Goal: Transaction & Acquisition: Purchase product/service

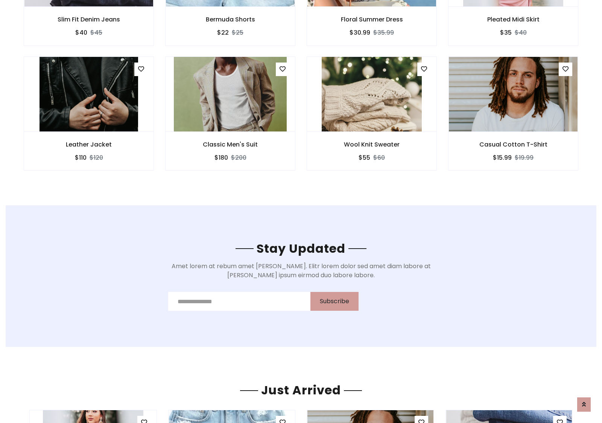
scroll to position [1134, 0]
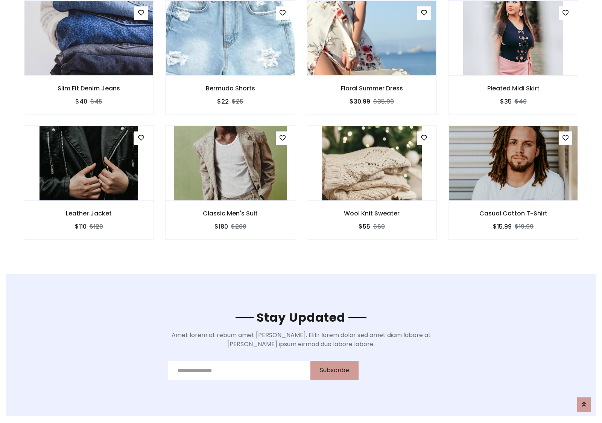
click at [301, 128] on div "Wool Knit Sweater $55 $60" at bounding box center [372, 187] width 142 height 125
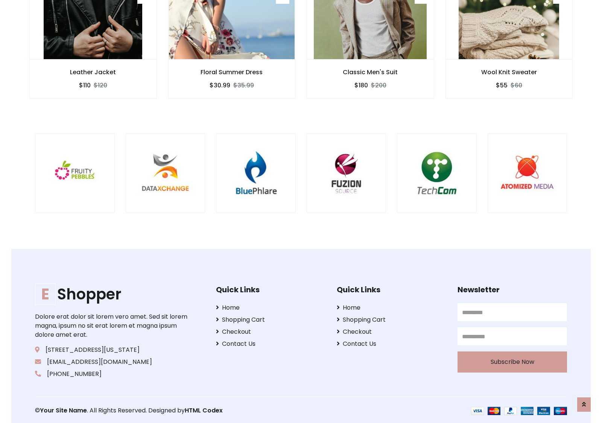
scroll to position [1434, 0]
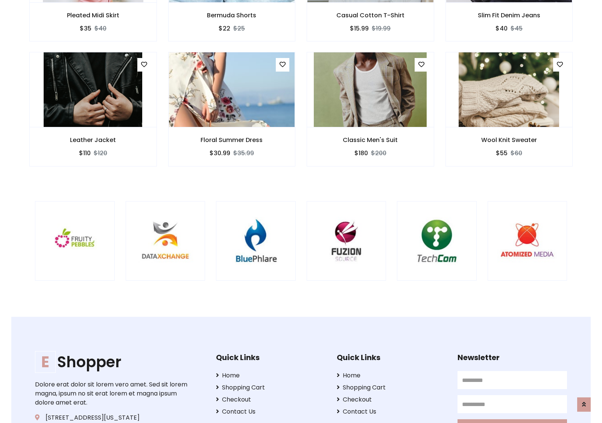
click at [301, 211] on div at bounding box center [397, 241] width 1811 height 80
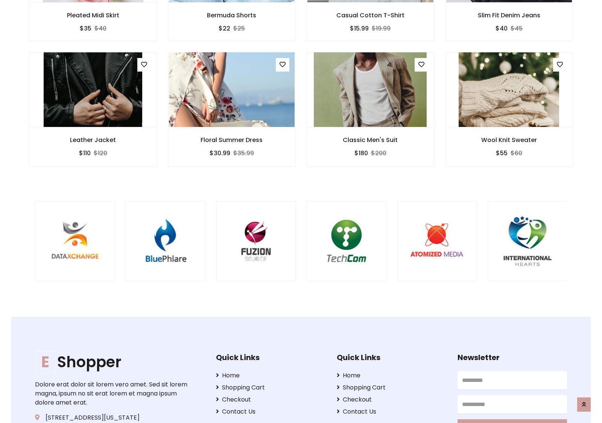
click at [301, 211] on div at bounding box center [306, 241] width 1811 height 80
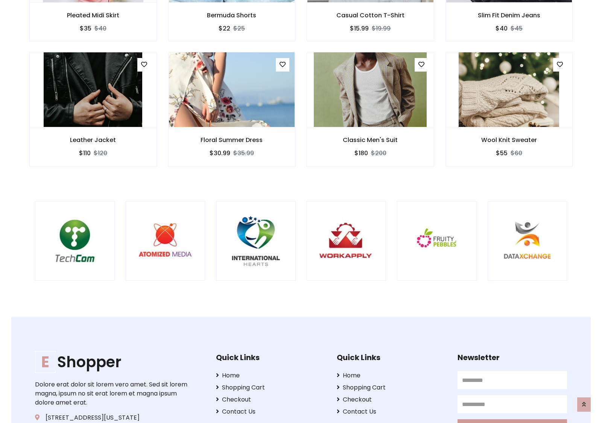
scroll to position [0, 0]
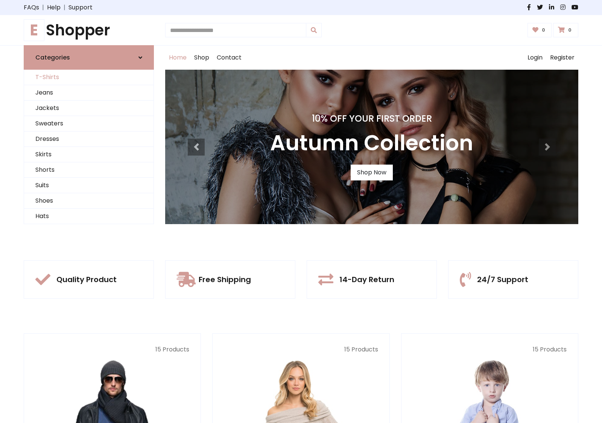
click at [89, 77] on link "T-Shirts" at bounding box center [89, 77] width 130 height 15
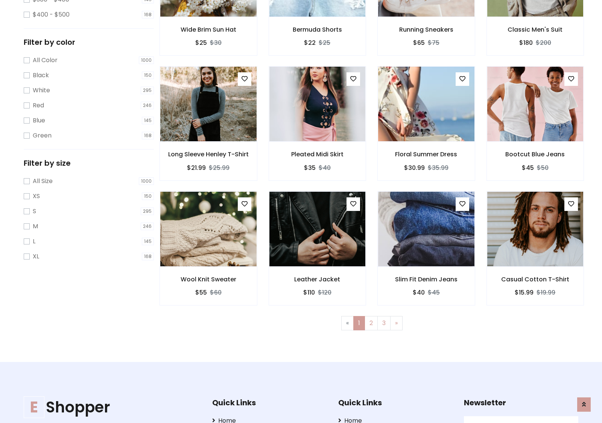
scroll to position [302, 0]
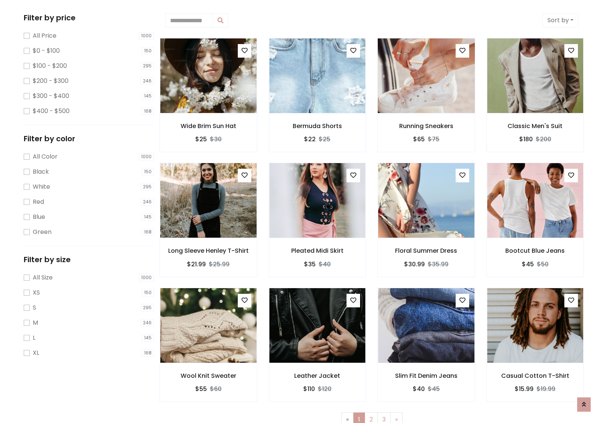
scroll to position [0, 0]
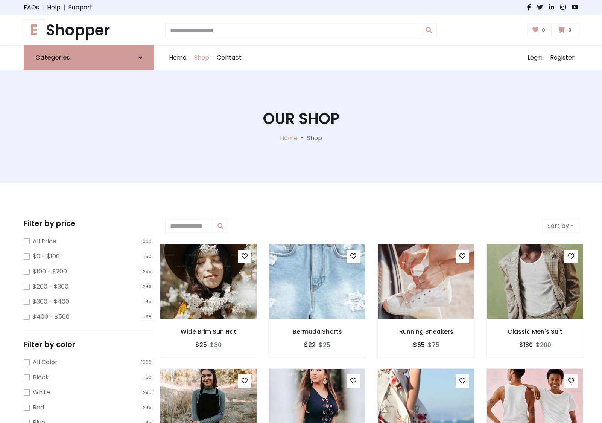
click at [89, 30] on h1 "E Shopper" at bounding box center [89, 30] width 130 height 18
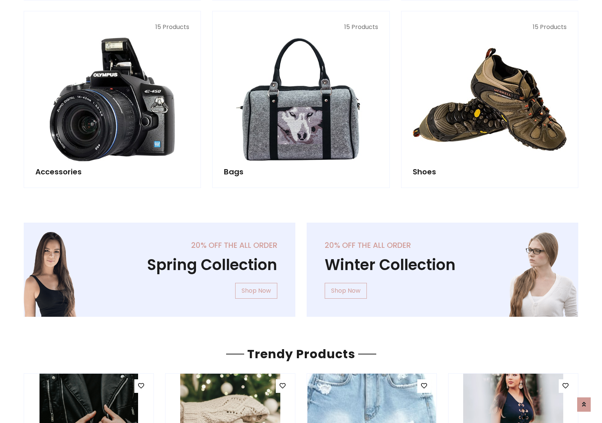
scroll to position [732, 0]
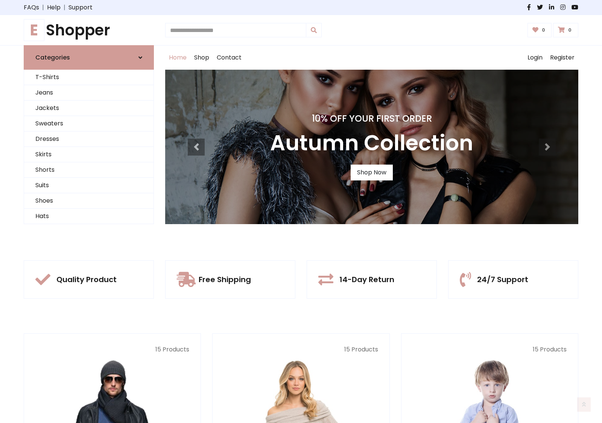
scroll to position [247, 0]
